Goal: Communication & Community: Ask a question

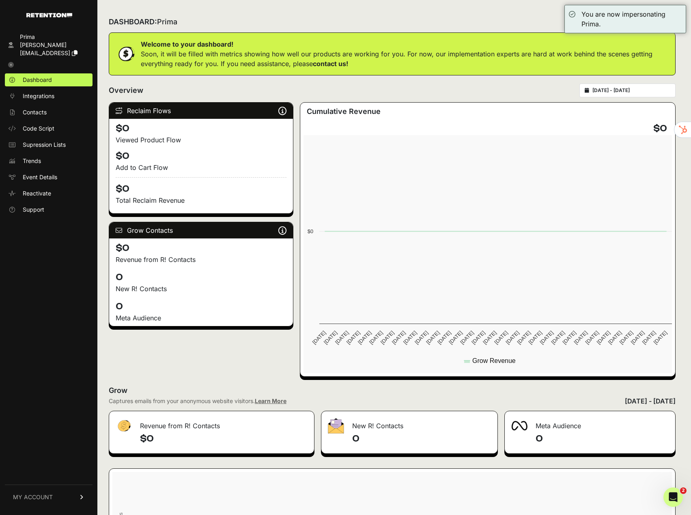
click at [455, 97] on div "Overview [DATE] - [DATE]" at bounding box center [392, 91] width 567 height 14
click at [344, 77] on div "DASHBOARD: Prima Welcome to your dashboard! Soon, it will be filled with metric…" at bounding box center [391, 325] width 589 height 650
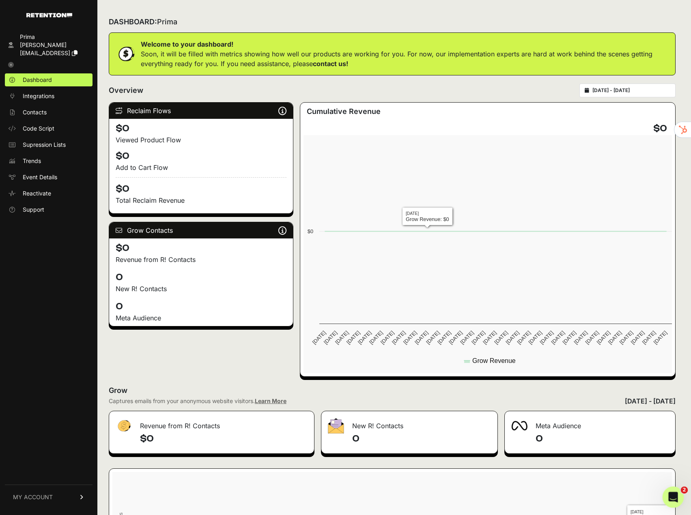
click at [667, 497] on icon "Open Intercom Messenger" at bounding box center [671, 496] width 13 height 13
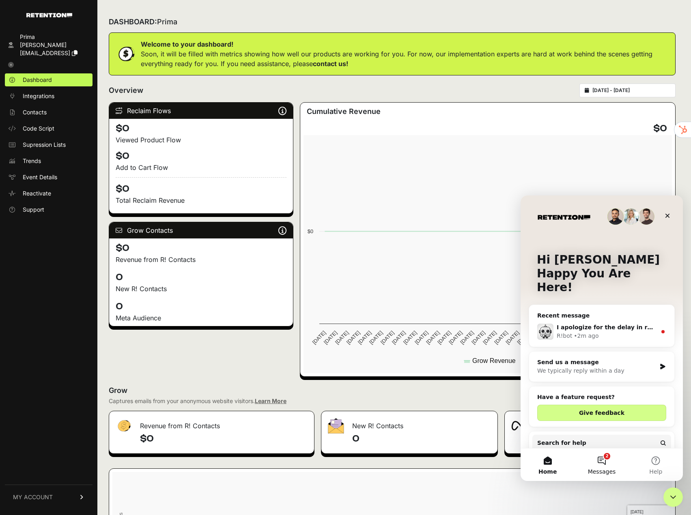
click at [604, 464] on button "2 Messages" at bounding box center [601, 465] width 54 height 32
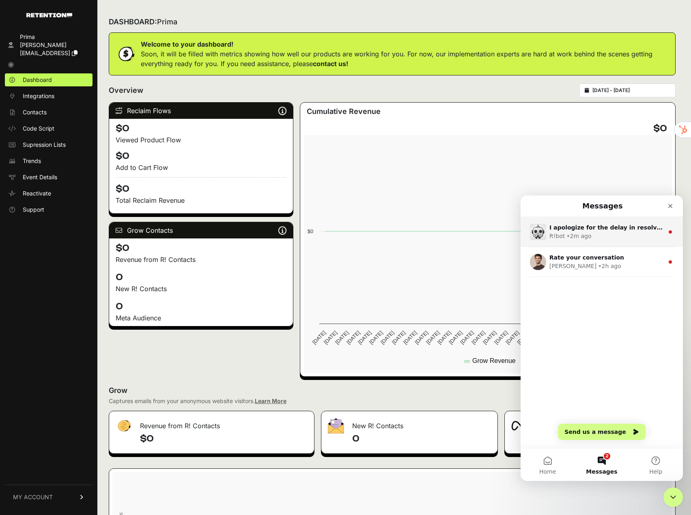
click at [606, 232] on div "I apologize for the delay in resolving your Prima integration issue and underst…" at bounding box center [606, 228] width 114 height 9
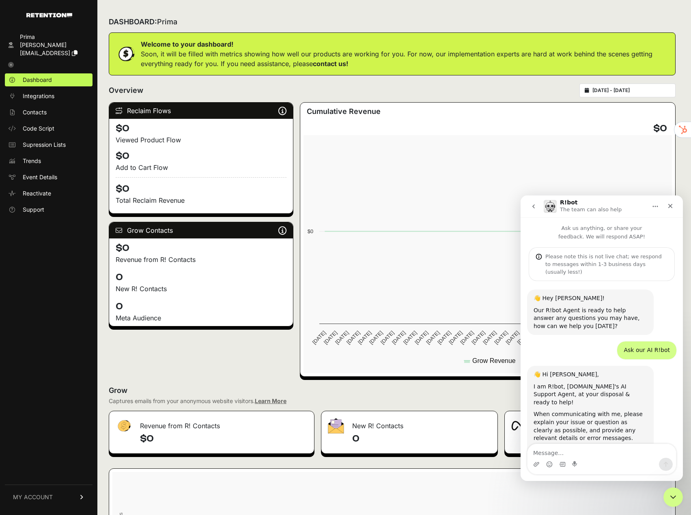
scroll to position [65, 0]
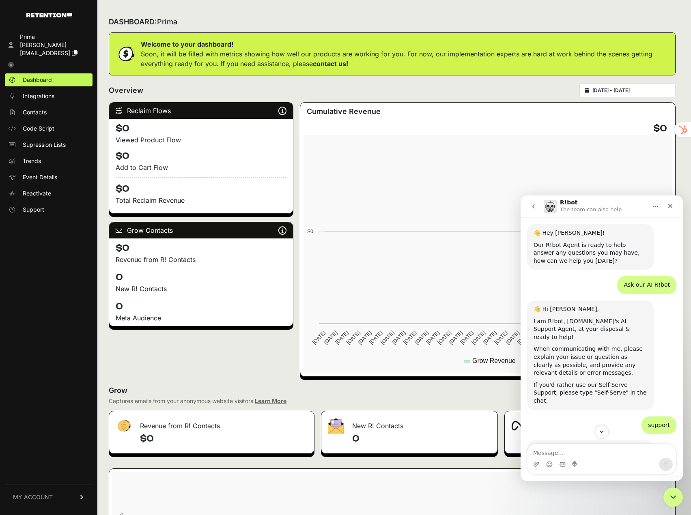
click at [625, 454] on textarea "Message…" at bounding box center [601, 451] width 148 height 14
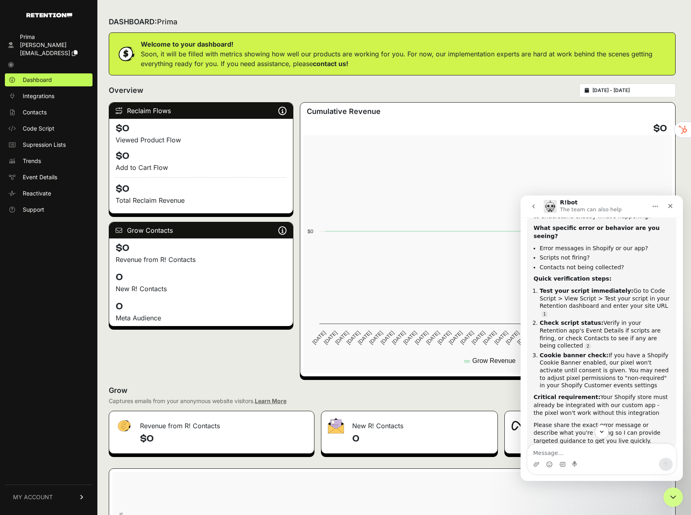
scroll to position [912, 0]
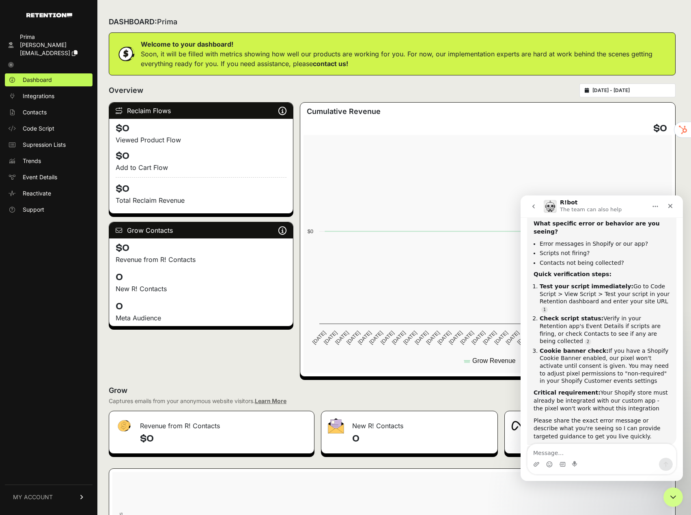
click at [609, 463] on div "Intercom messenger" at bounding box center [601, 464] width 148 height 13
click at [610, 456] on textarea "Message…" at bounding box center [601, 451] width 148 height 14
type textarea "need to speak with a rep"
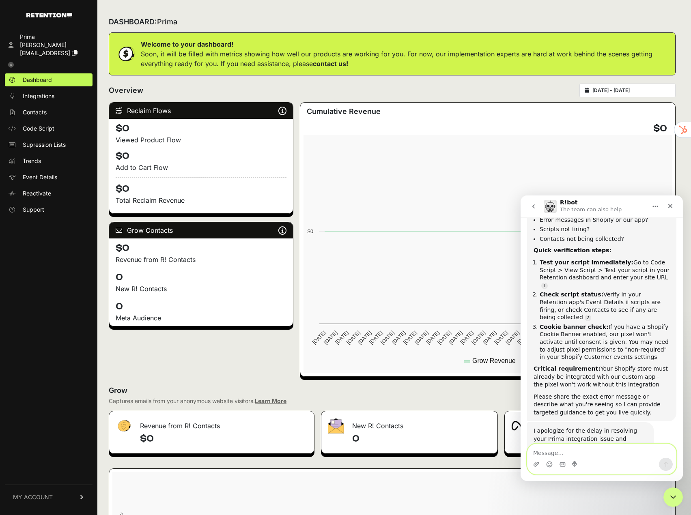
scroll to position [963, 0]
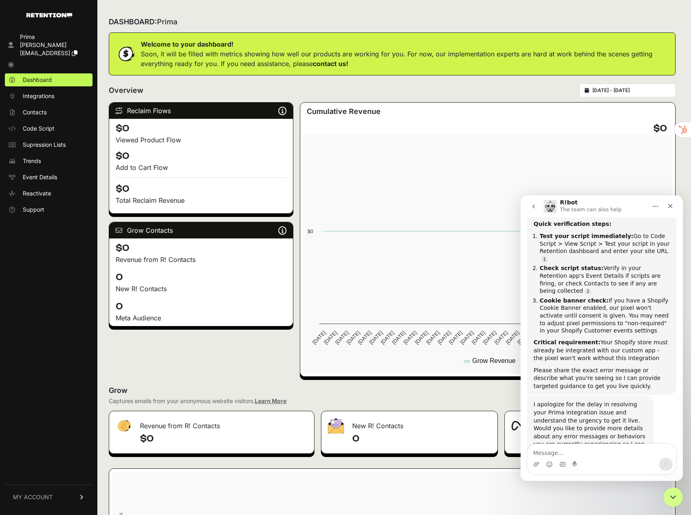
click at [57, 144] on ul "Dashboard Integrations Contacts Code Script Supression Lists Trends Event Detai…" at bounding box center [49, 144] width 88 height 143
click at [55, 141] on span "Supression Lists" at bounding box center [44, 145] width 43 height 8
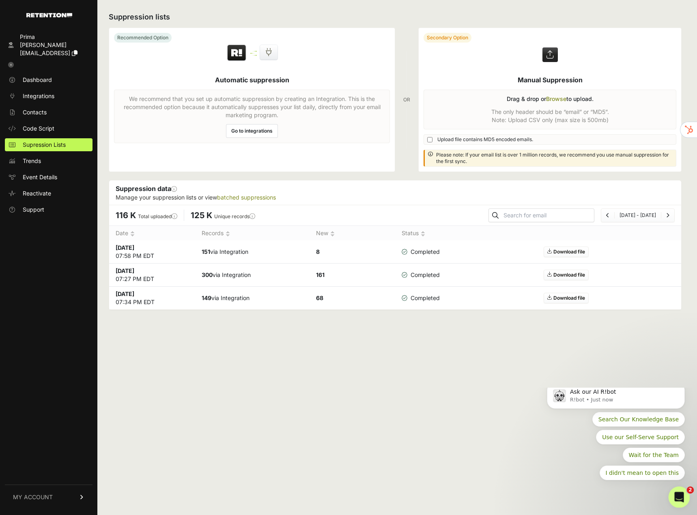
click at [675, 493] on icon "Open Intercom Messenger" at bounding box center [677, 496] width 13 height 13
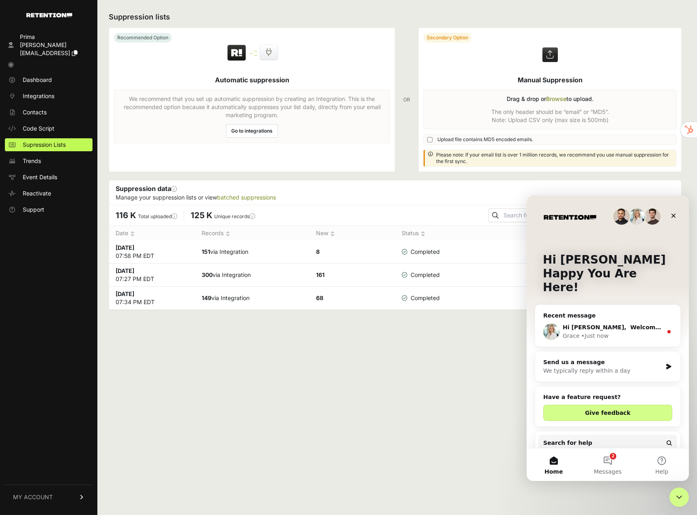
click at [623, 332] on div "Grace • Just now" at bounding box center [613, 336] width 100 height 9
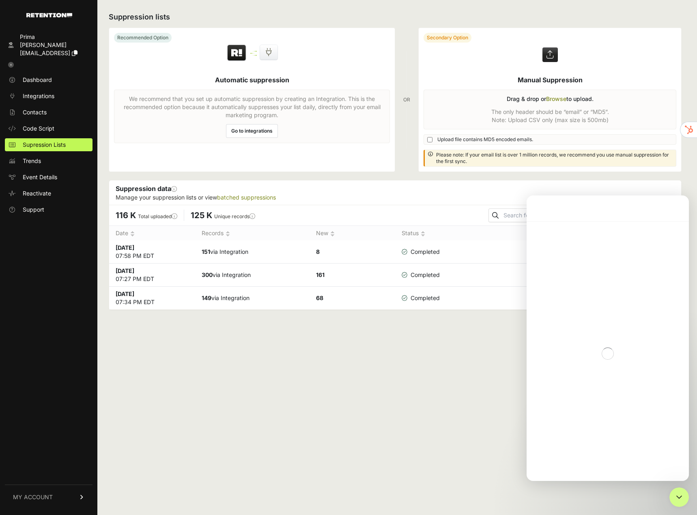
scroll to position [65, 0]
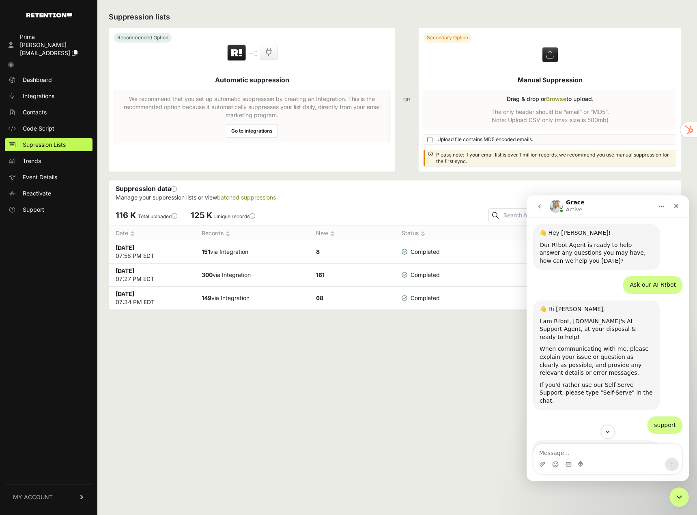
click at [614, 454] on textarea "Message…" at bounding box center [607, 451] width 148 height 14
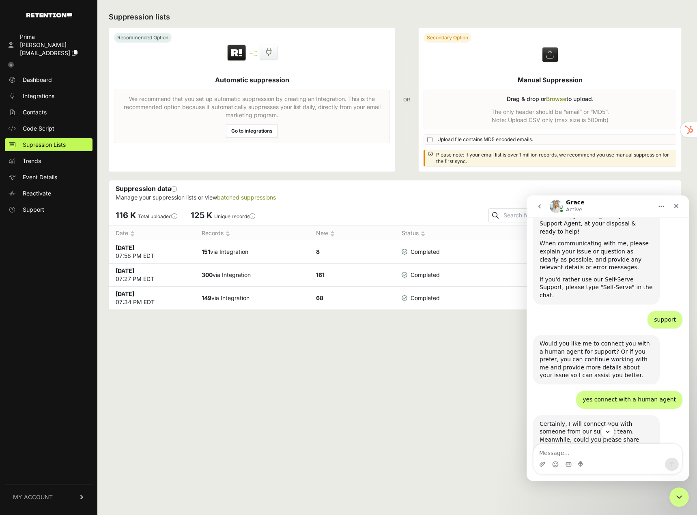
scroll to position [1157, 0]
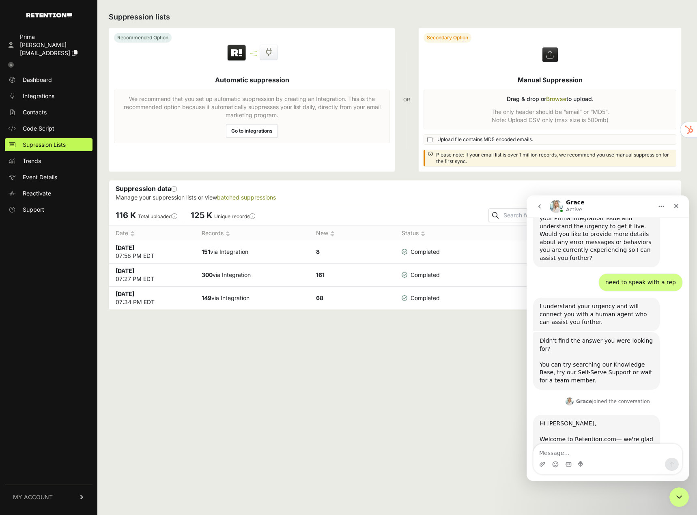
click at [643, 460] on div "Intercom messenger" at bounding box center [607, 464] width 148 height 13
click at [637, 457] on textarea "Message…" at bounding box center [607, 451] width 148 height 14
type textarea "B"
click at [28, 76] on span "Dashboard" at bounding box center [37, 80] width 29 height 8
